Goal: Information Seeking & Learning: Understand process/instructions

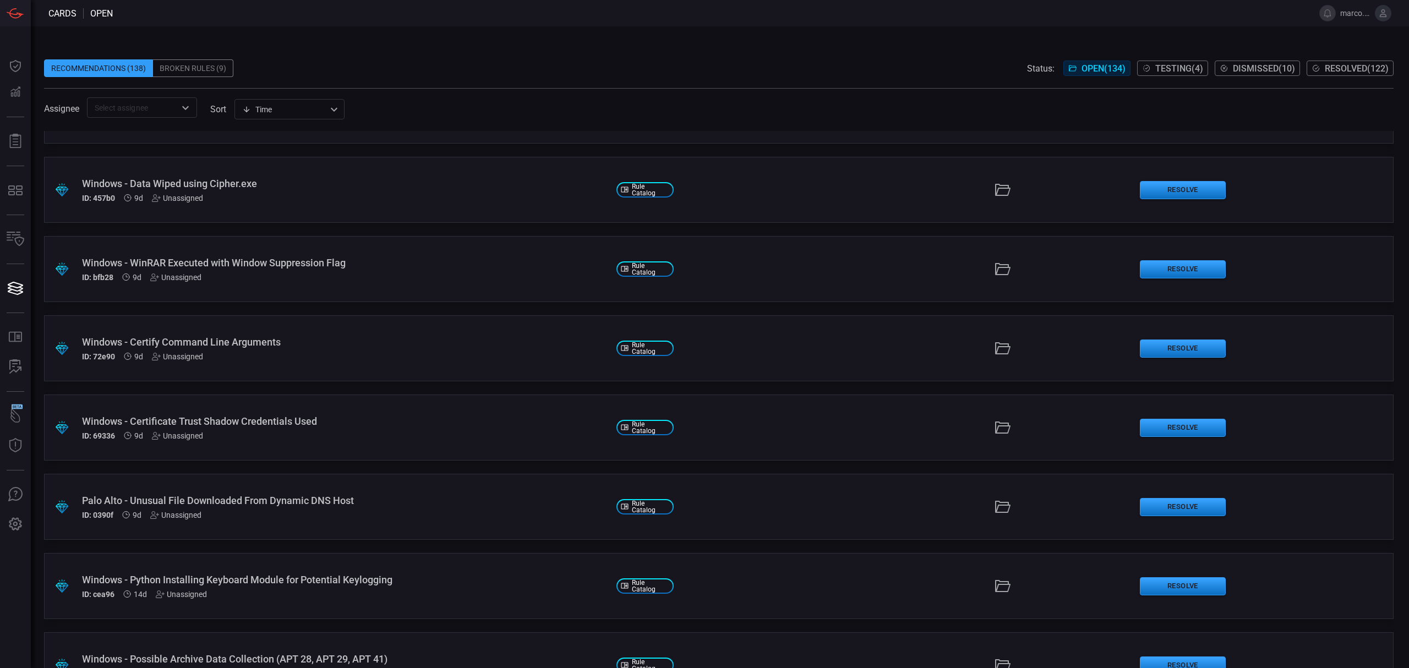
scroll to position [220, 0]
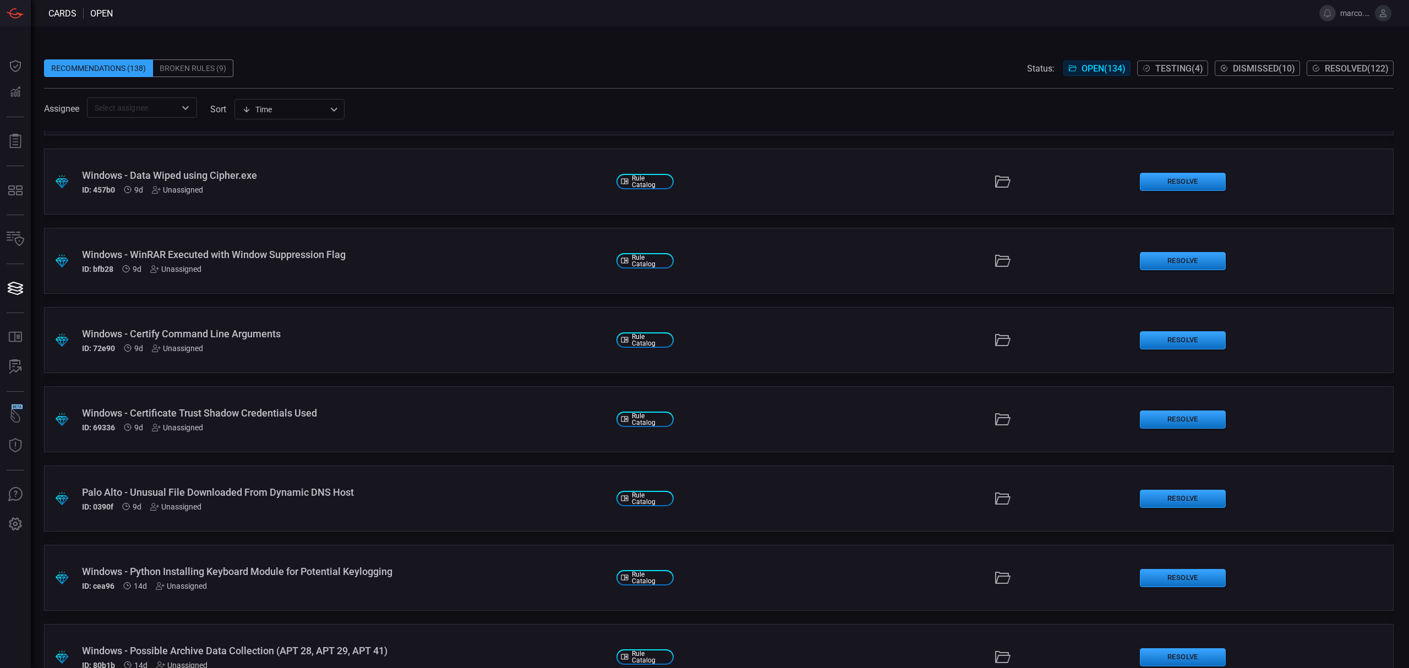
click at [286, 251] on div "Windows - WinRAR Executed with Window Suppression Flag" at bounding box center [344, 255] width 525 height 12
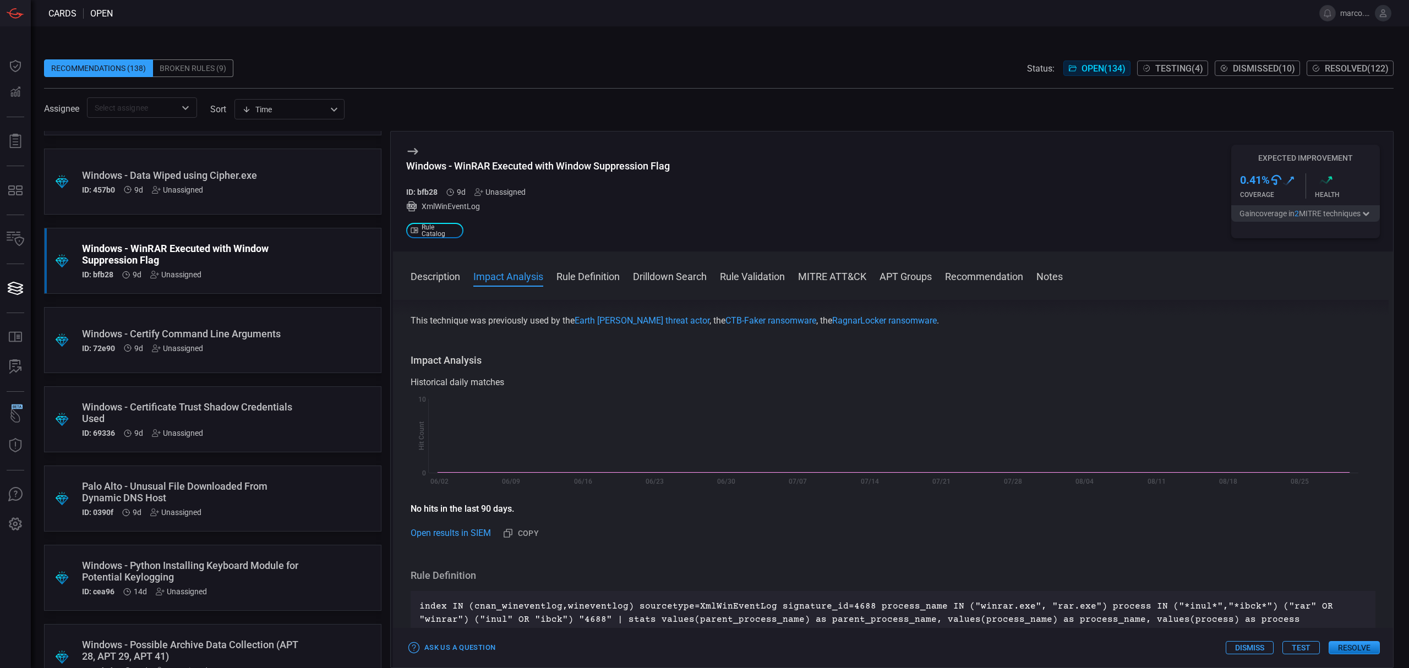
scroll to position [166, 0]
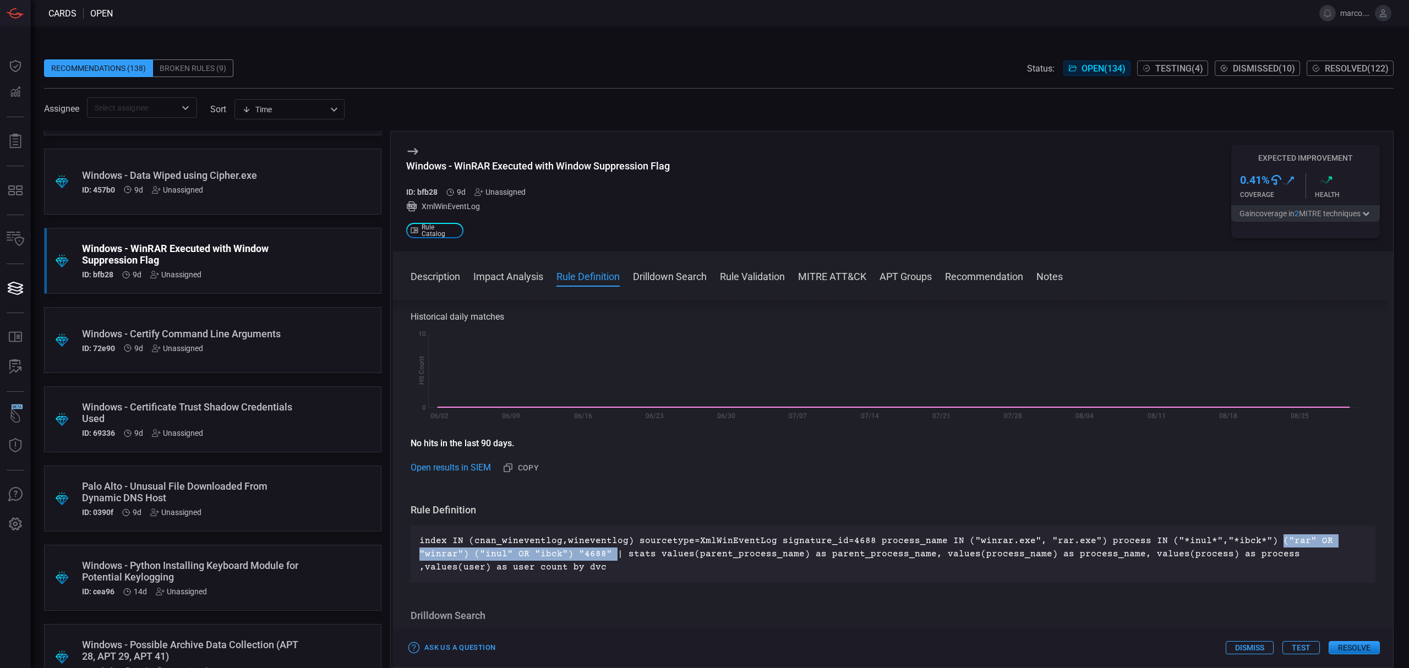
drag, startPoint x: 1246, startPoint y: 542, endPoint x: 551, endPoint y: 551, distance: 695.5
click at [552, 551] on p "index IN (cnan_wineventlog,wineventlog) sourcetype=XmlWinEventLog signature_id=…" at bounding box center [892, 554] width 947 height 40
click at [1381, 12] on icon at bounding box center [1383, 13] width 10 height 10
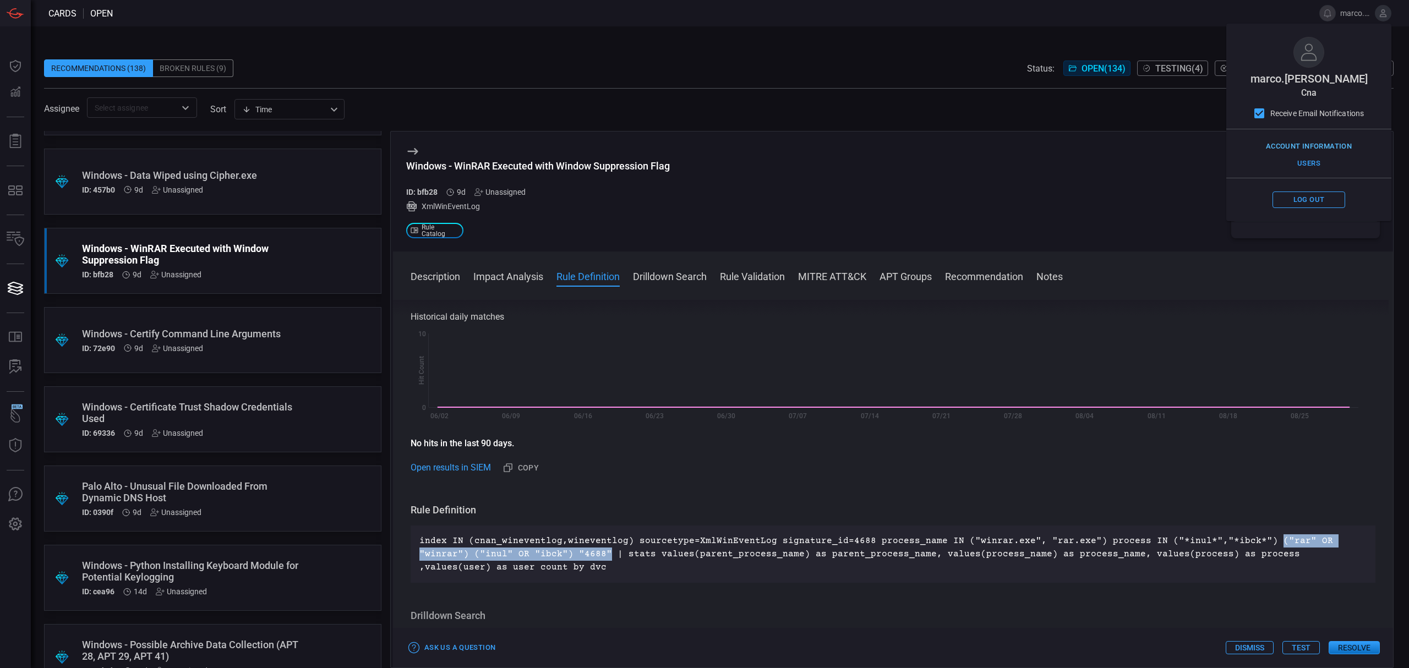
click at [1309, 142] on button "Account Information" at bounding box center [1308, 146] width 91 height 17
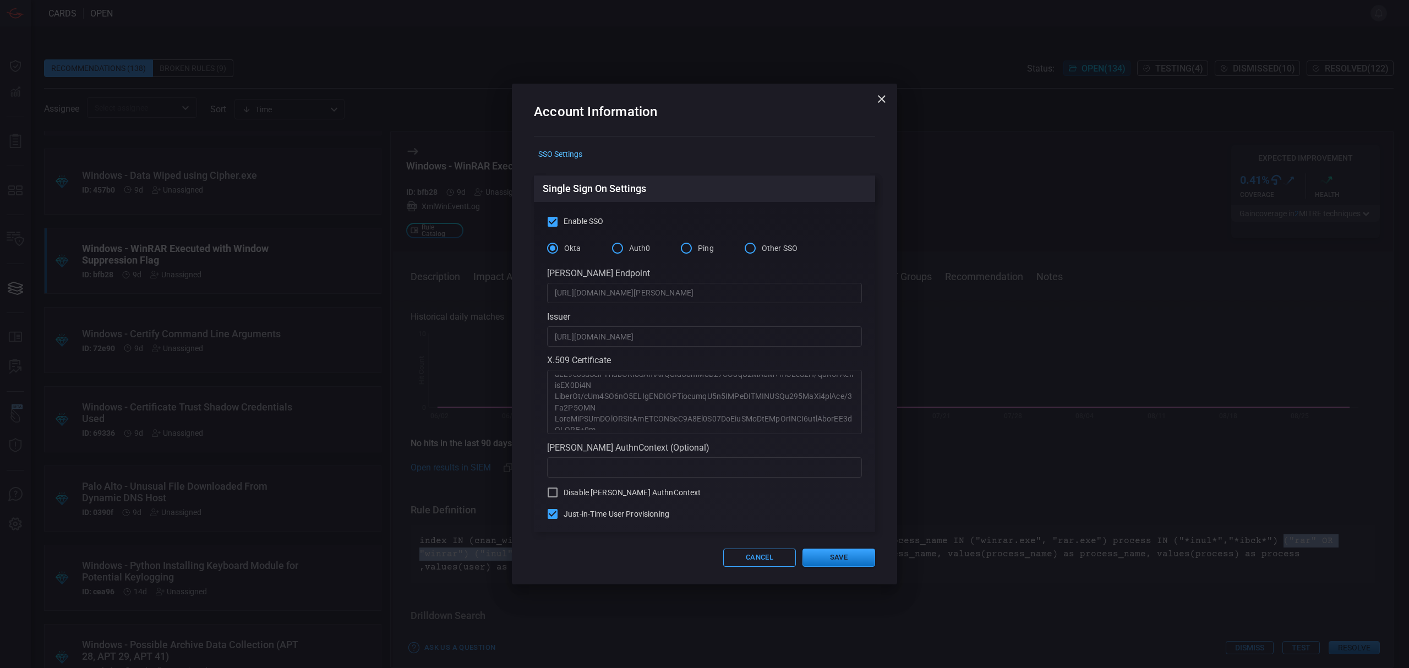
scroll to position [343, 0]
click at [757, 559] on button "Cancel" at bounding box center [759, 558] width 73 height 18
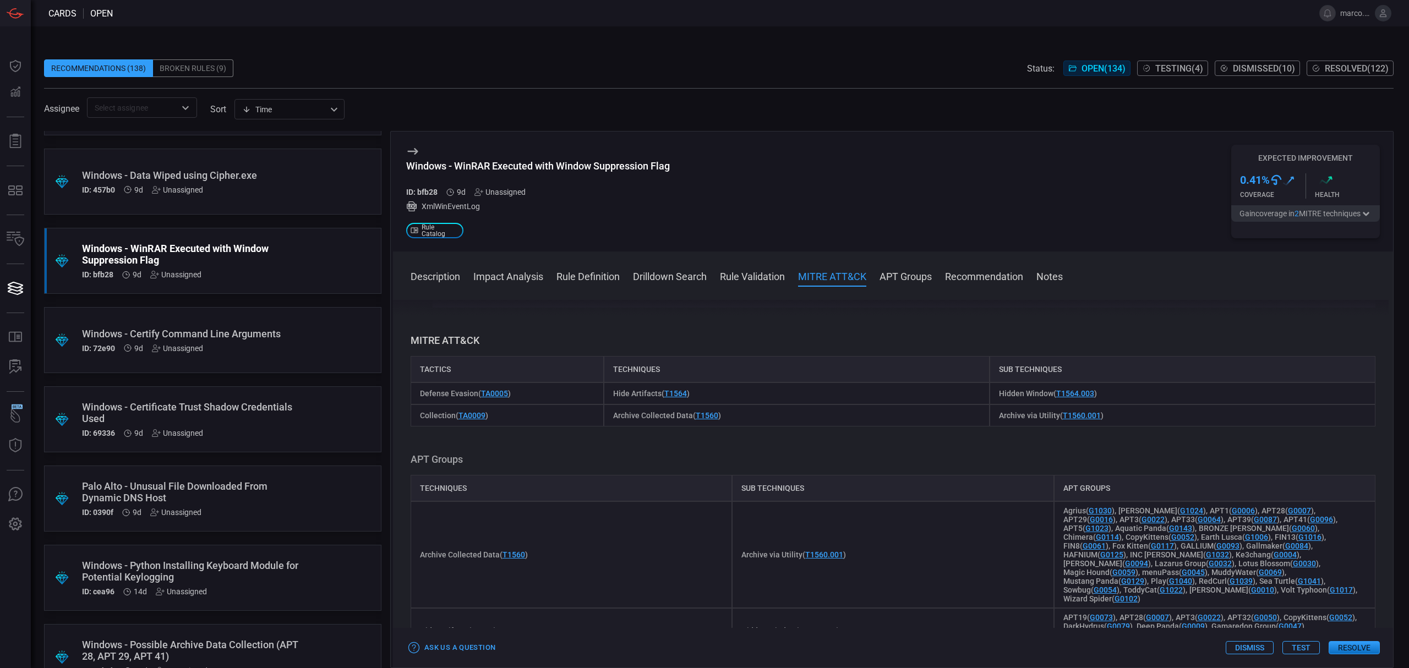
scroll to position [753, 0]
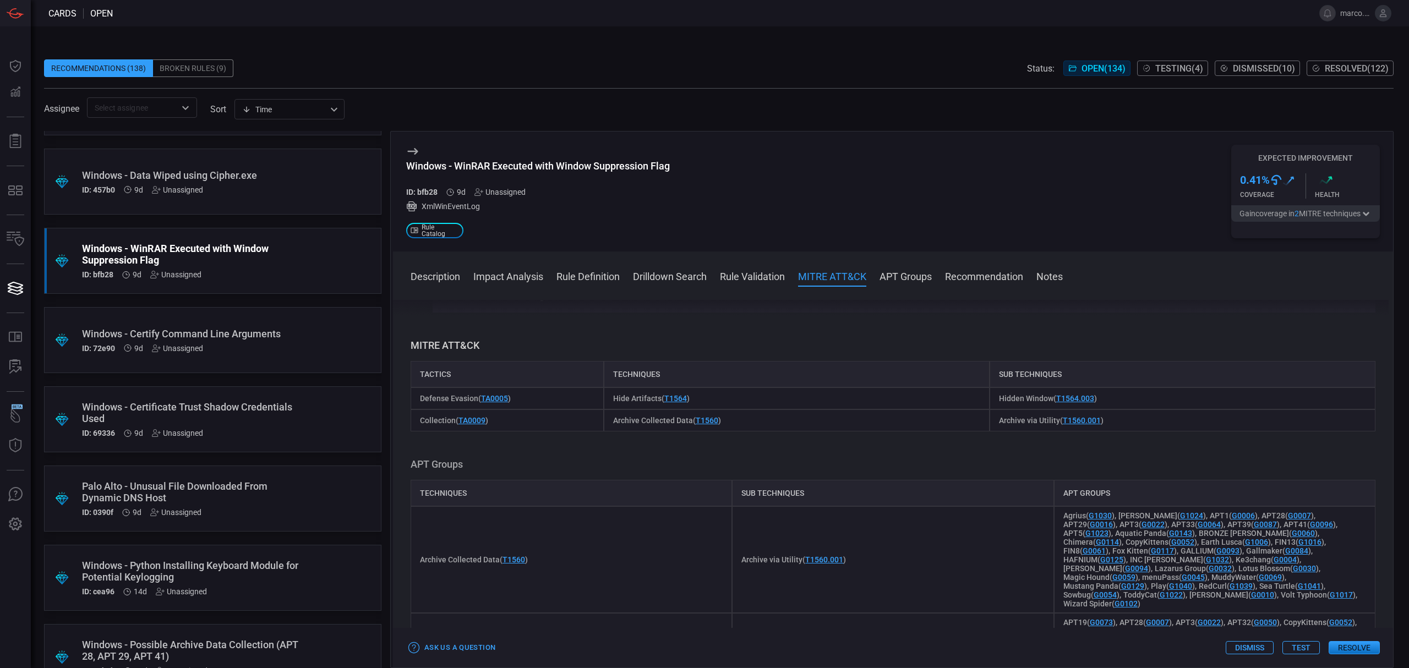
click at [270, 336] on div "Windows - Certify Command Line Arguments" at bounding box center [192, 334] width 220 height 12
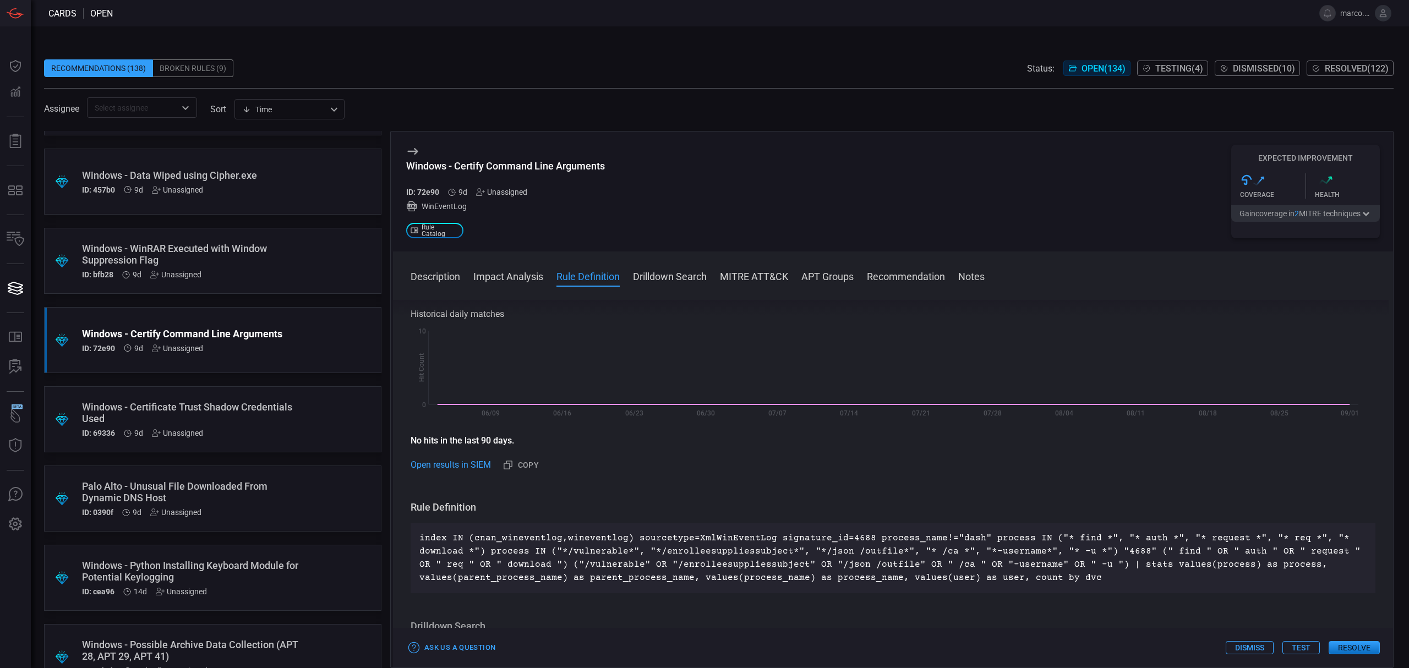
scroll to position [163, 0]
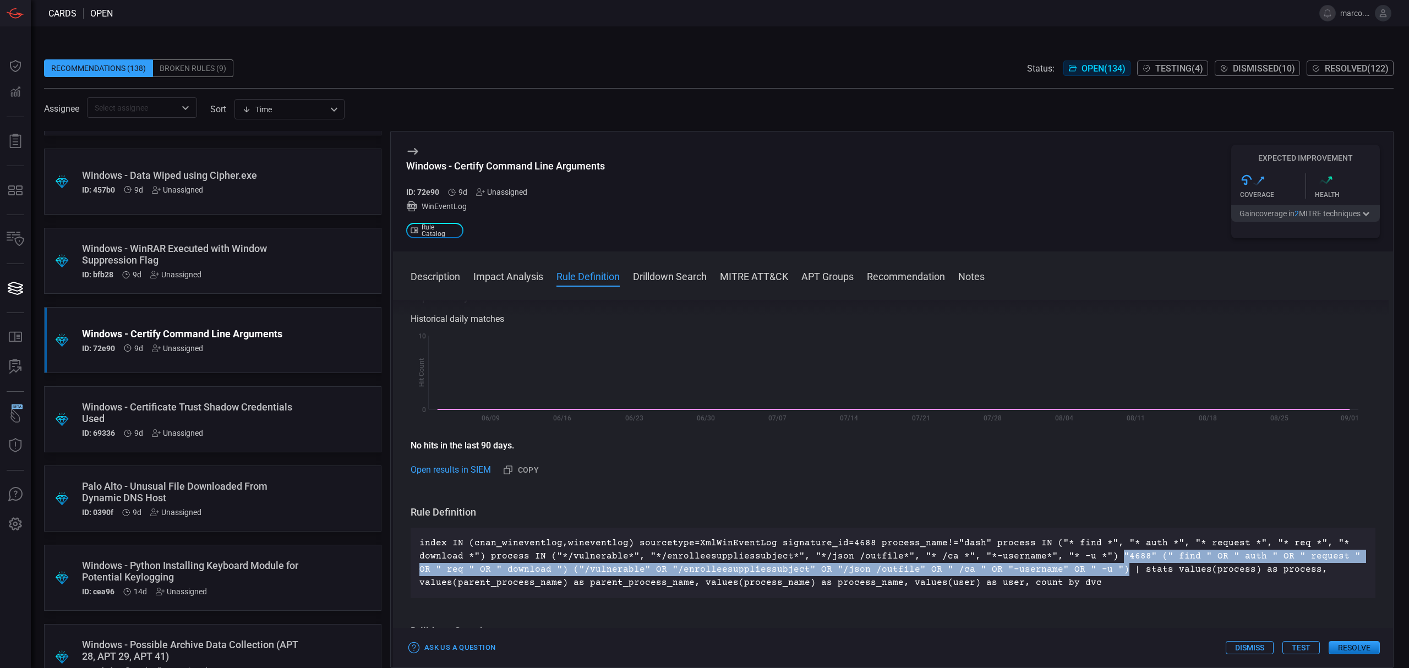
drag, startPoint x: 1096, startPoint y: 553, endPoint x: 1075, endPoint y: 566, distance: 24.9
click at [1075, 566] on p "index IN (cnan_wineventlog,wineventlog) sourcetype=XmlWinEventLog signature_id=…" at bounding box center [892, 562] width 947 height 53
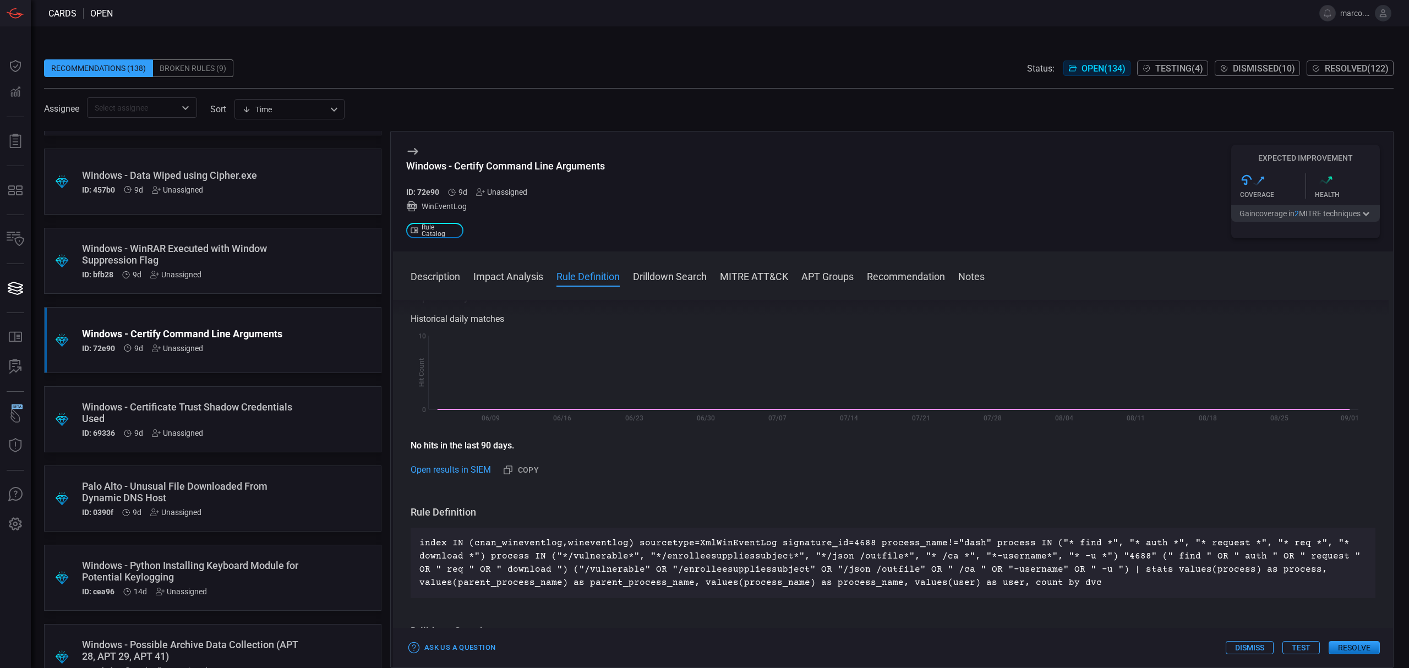
click at [639, 511] on h3 "Rule Definition" at bounding box center [892, 512] width 965 height 13
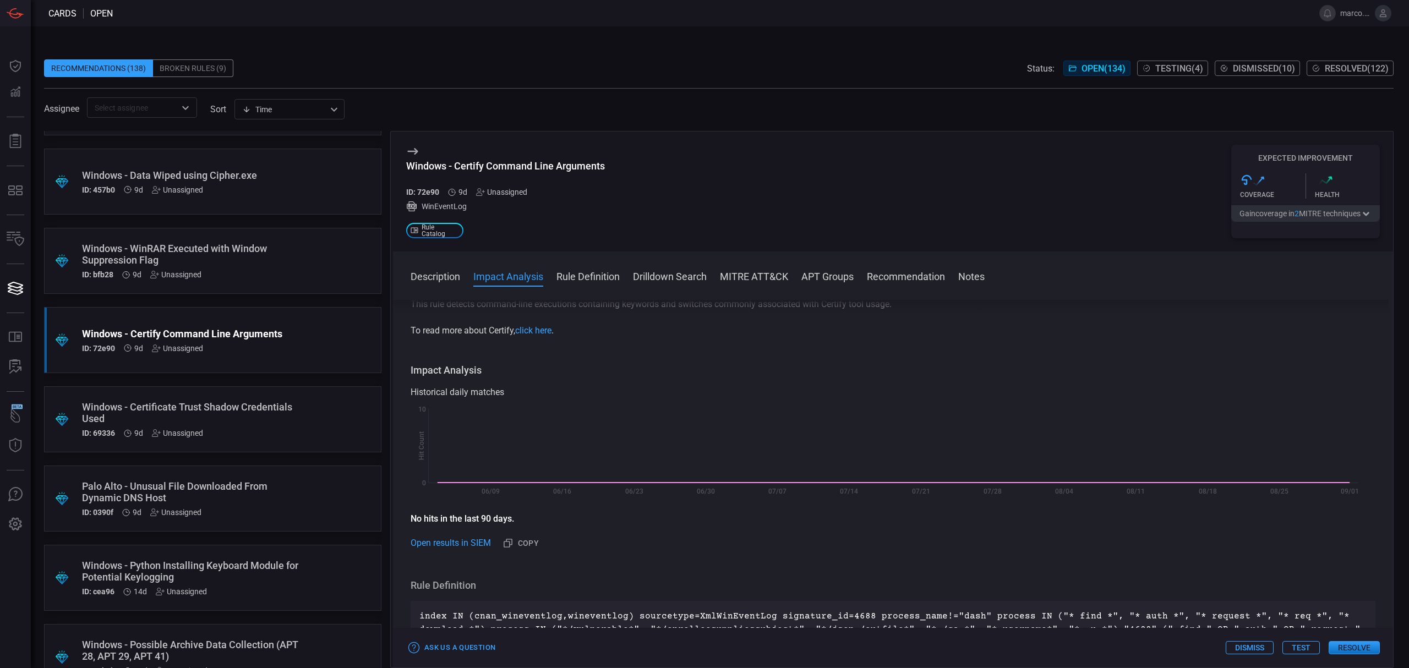
scroll to position [0, 0]
